Goal: Task Accomplishment & Management: Manage account settings

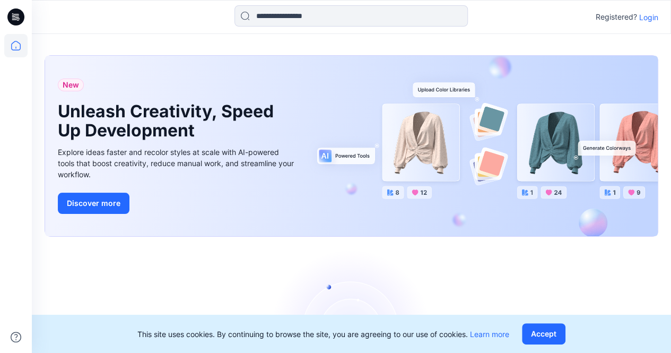
click at [541, 19] on p "Login" at bounding box center [648, 17] width 19 height 11
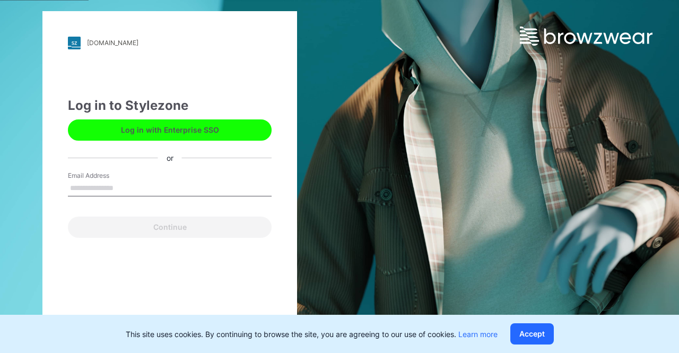
click at [184, 126] on button "Log in with Enterprise SSO" at bounding box center [170, 129] width 204 height 21
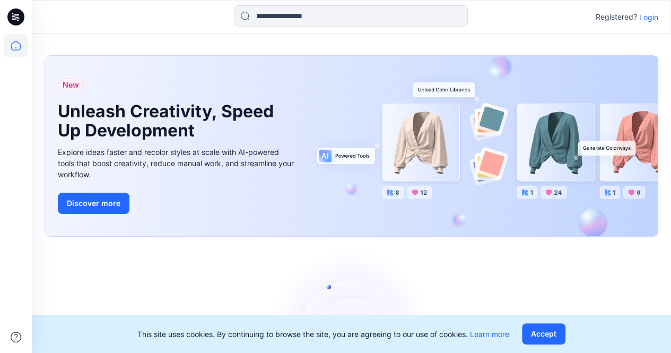
click at [650, 18] on p "Login" at bounding box center [648, 17] width 19 height 11
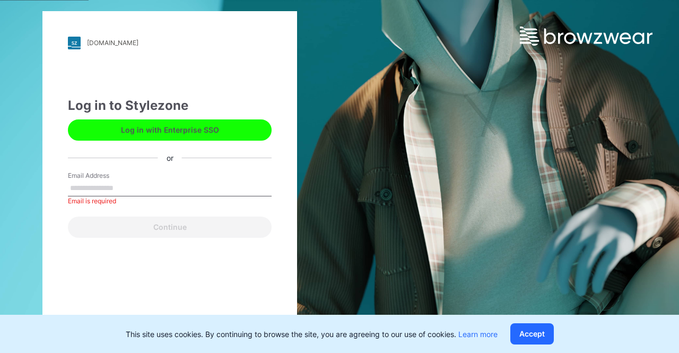
click at [189, 132] on button "Log in with Enterprise SSO" at bounding box center [170, 129] width 204 height 21
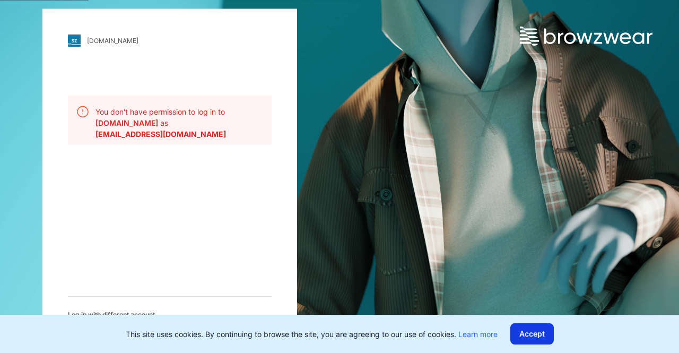
click at [532, 334] on button "Accept" at bounding box center [531, 333] width 43 height 21
